Goal: Navigation & Orientation: Find specific page/section

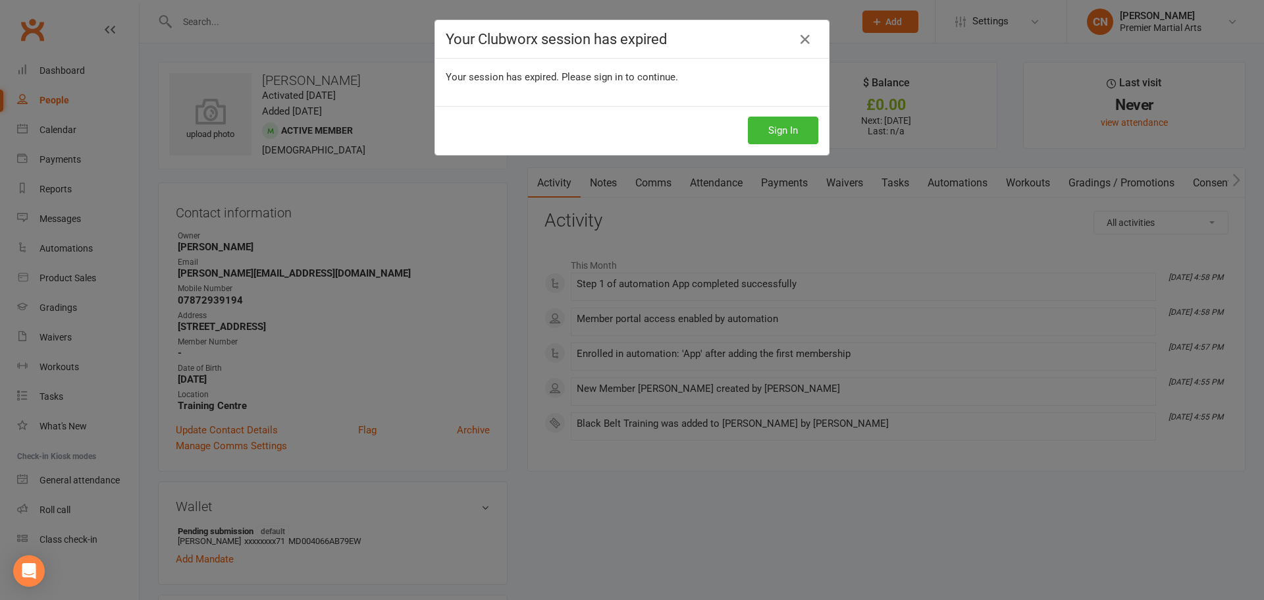
scroll to position [31, 0]
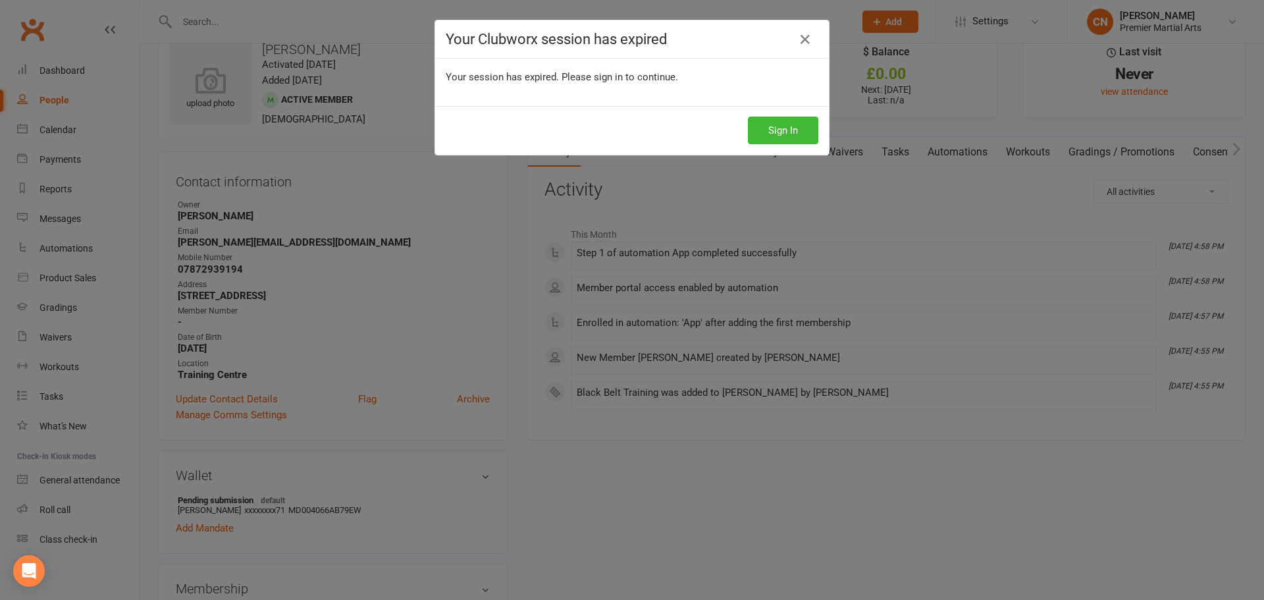
click at [788, 143] on button "Sign In" at bounding box center [783, 130] width 70 height 28
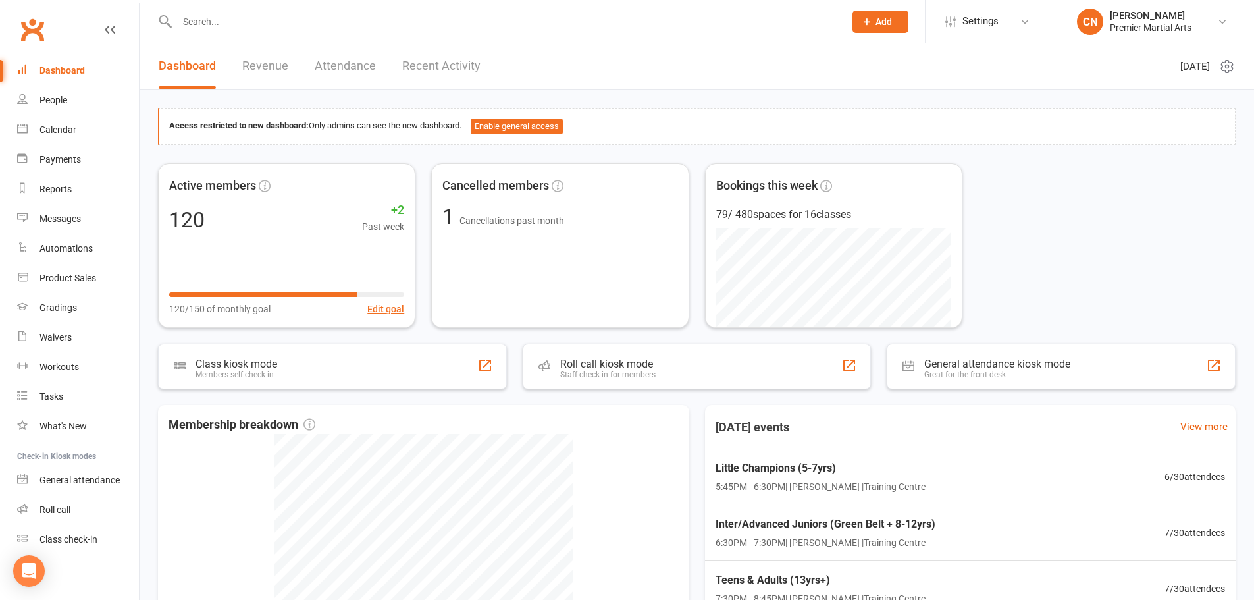
click at [59, 72] on div "Dashboard" at bounding box center [61, 70] width 45 height 11
click at [71, 90] on link "People" at bounding box center [78, 101] width 122 height 30
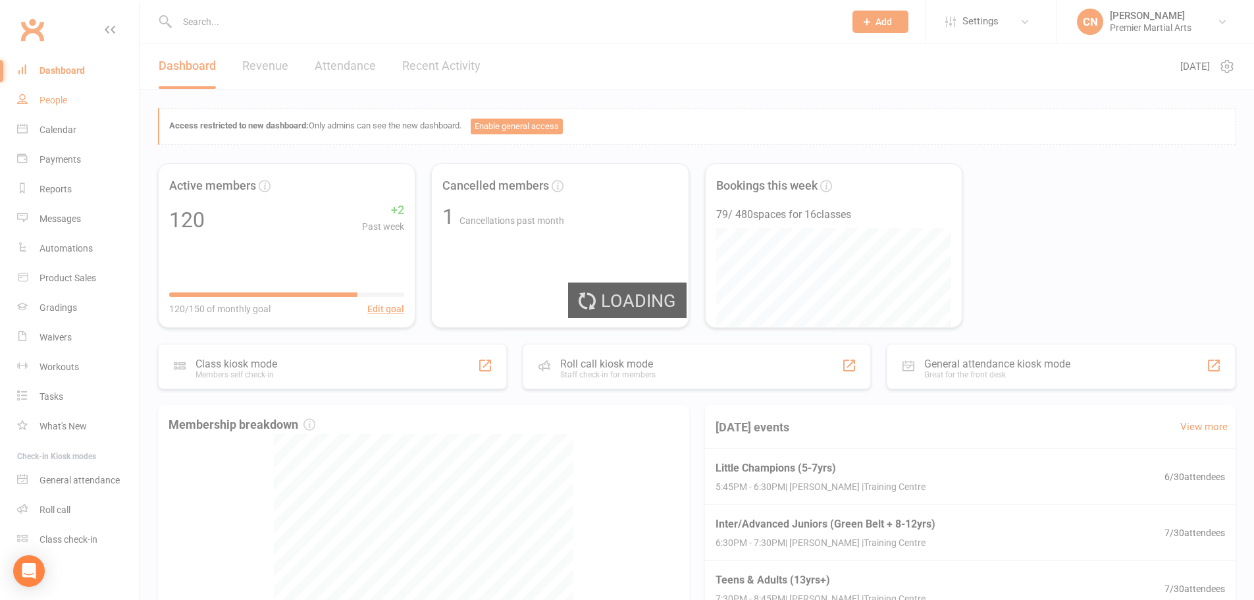
select select "100"
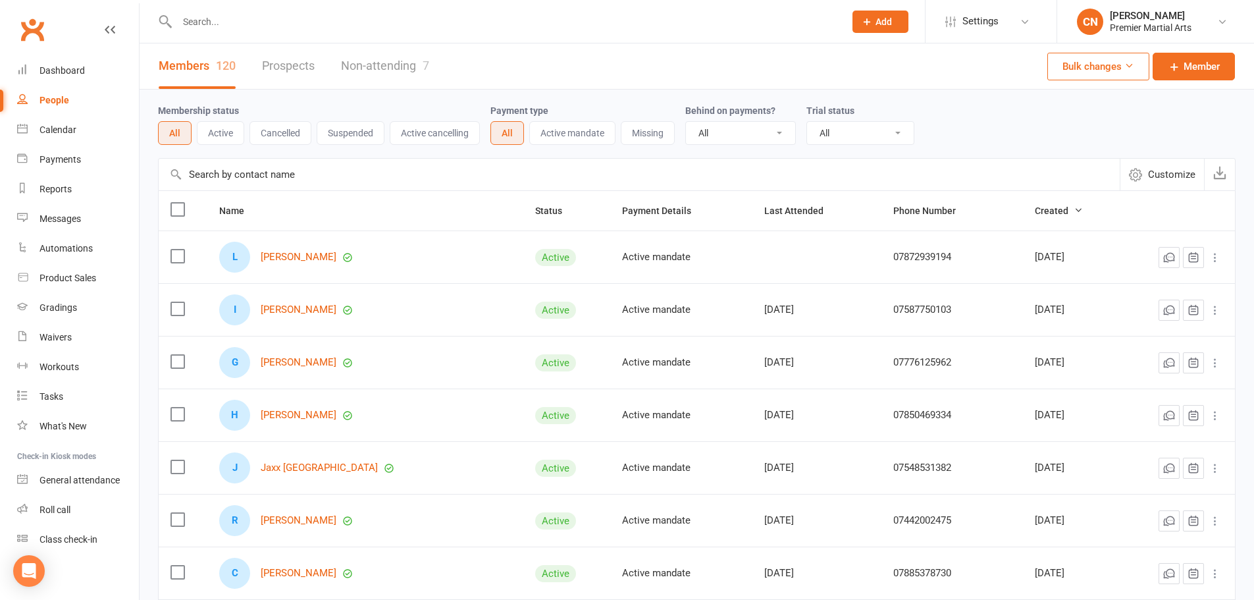
click at [57, 101] on div "People" at bounding box center [54, 100] width 30 height 11
click at [402, 73] on link "Non-attending 7" at bounding box center [385, 65] width 88 height 45
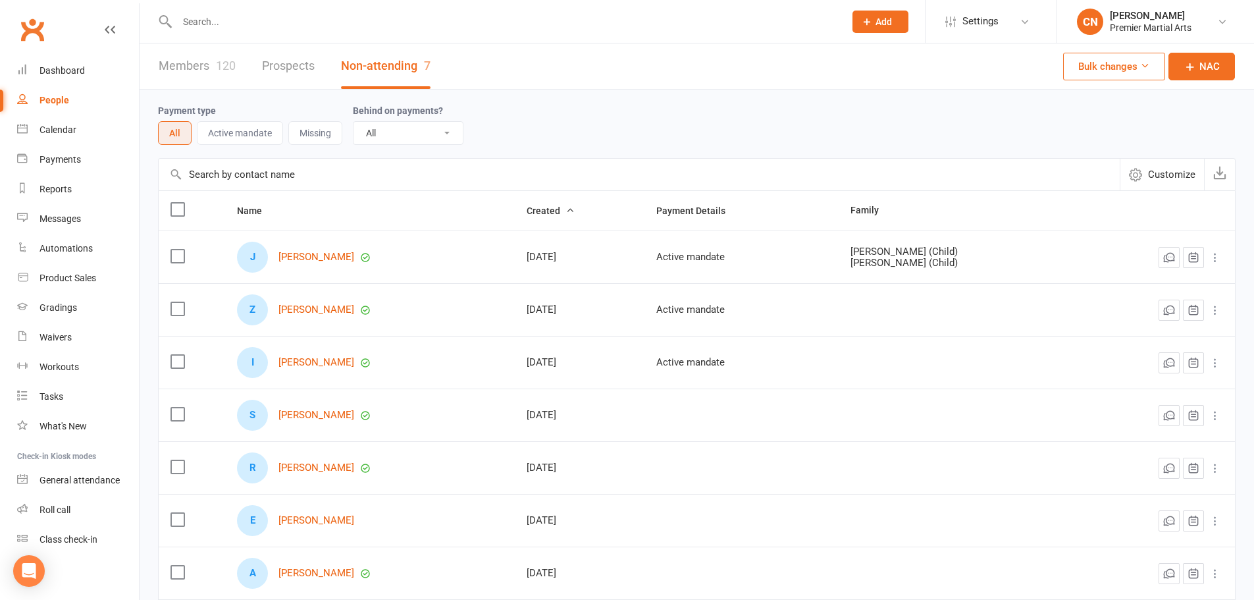
click at [195, 68] on link "Members 120" at bounding box center [197, 65] width 77 height 45
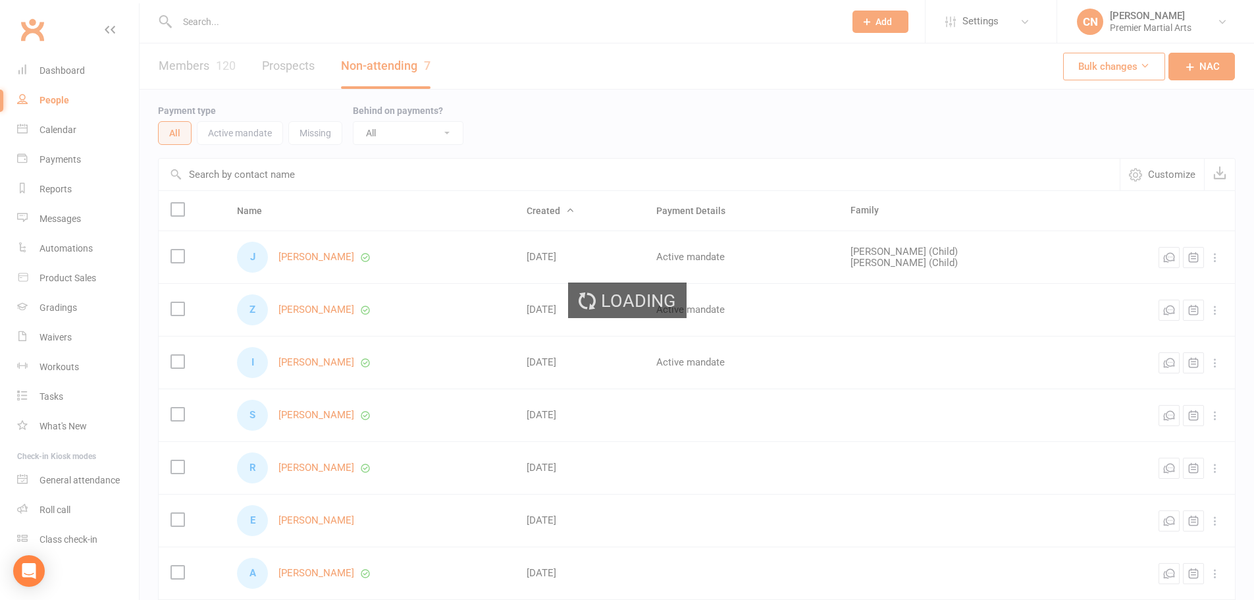
select select "100"
